Goal: Navigation & Orientation: Find specific page/section

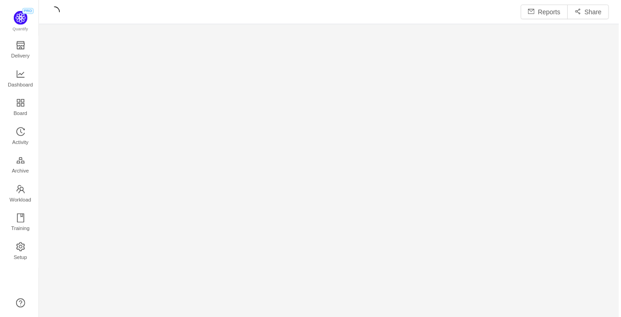
scroll to position [299, 557]
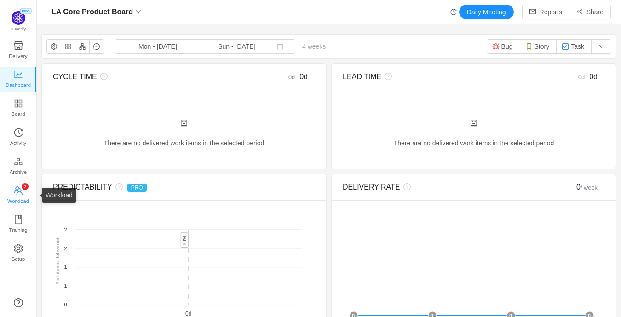
click at [16, 193] on span "Workload" at bounding box center [18, 201] width 22 height 18
